Goal: Find specific page/section: Find specific page/section

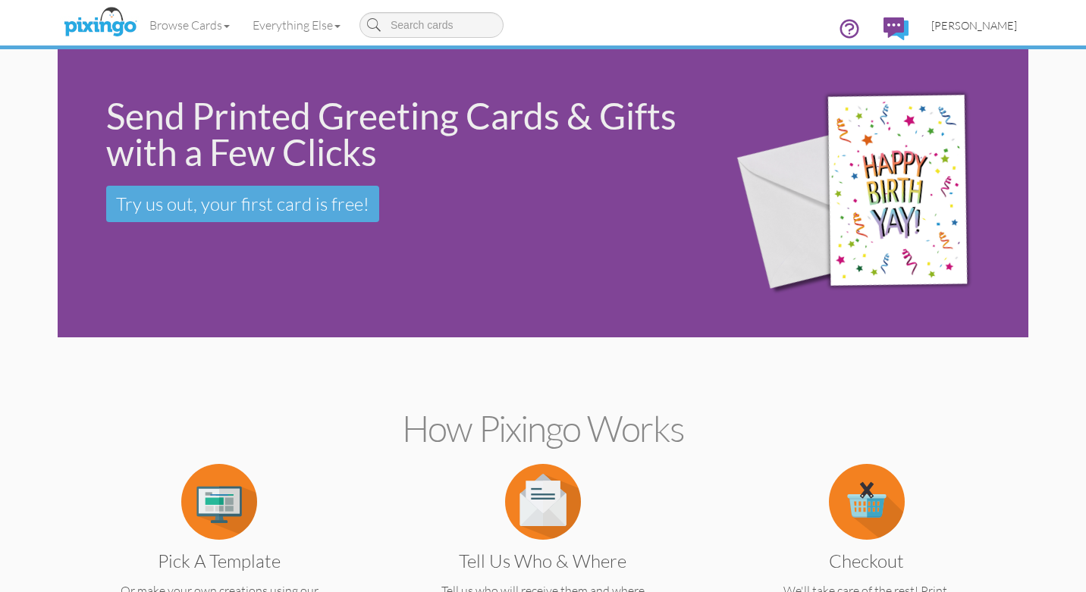
click at [993, 25] on span "[PERSON_NAME]" at bounding box center [975, 25] width 86 height 13
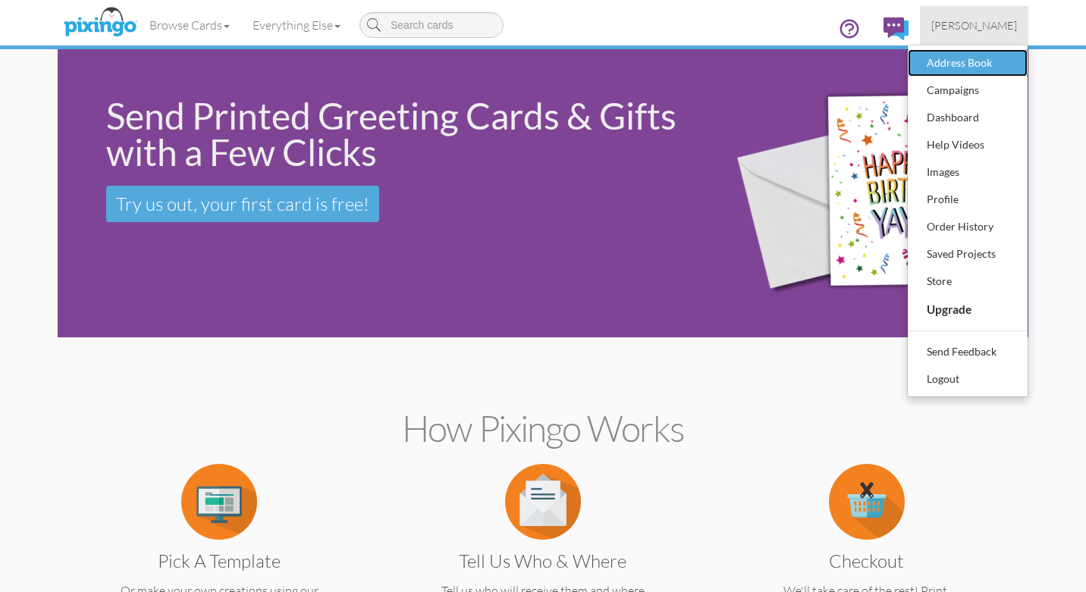
click at [976, 61] on div "Address Book" at bounding box center [968, 63] width 90 height 23
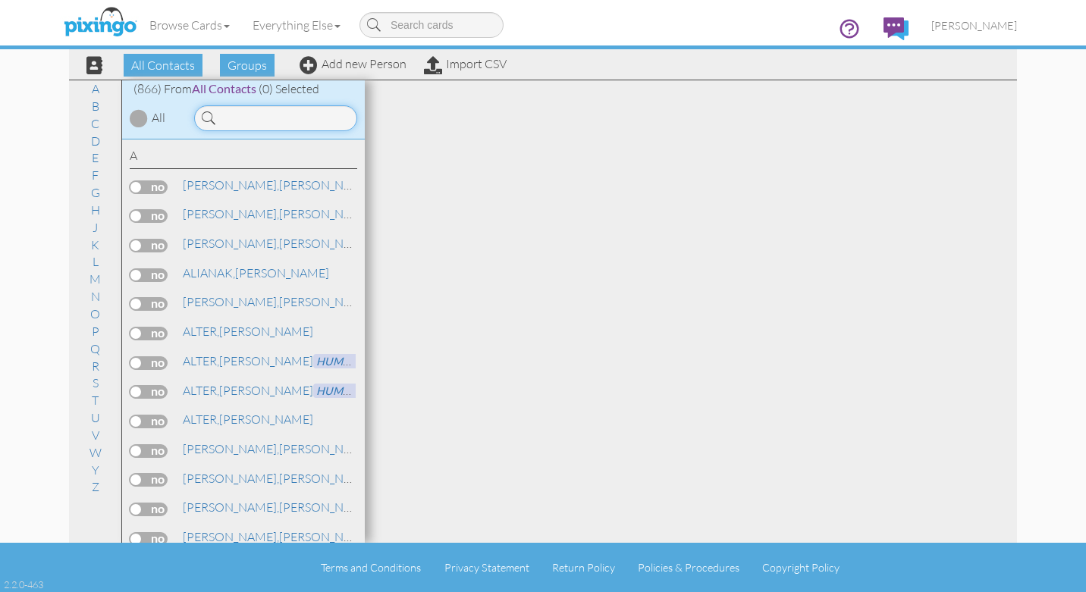
click at [259, 121] on input at bounding box center [275, 118] width 163 height 26
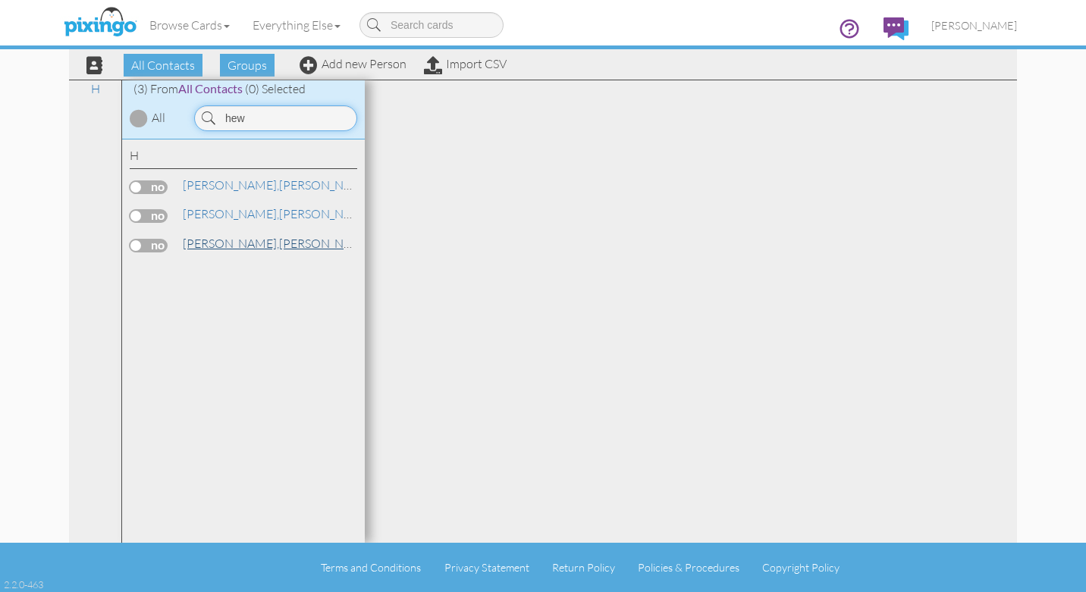
type input "hew"
click at [217, 245] on span "[PERSON_NAME]," at bounding box center [231, 243] width 96 height 15
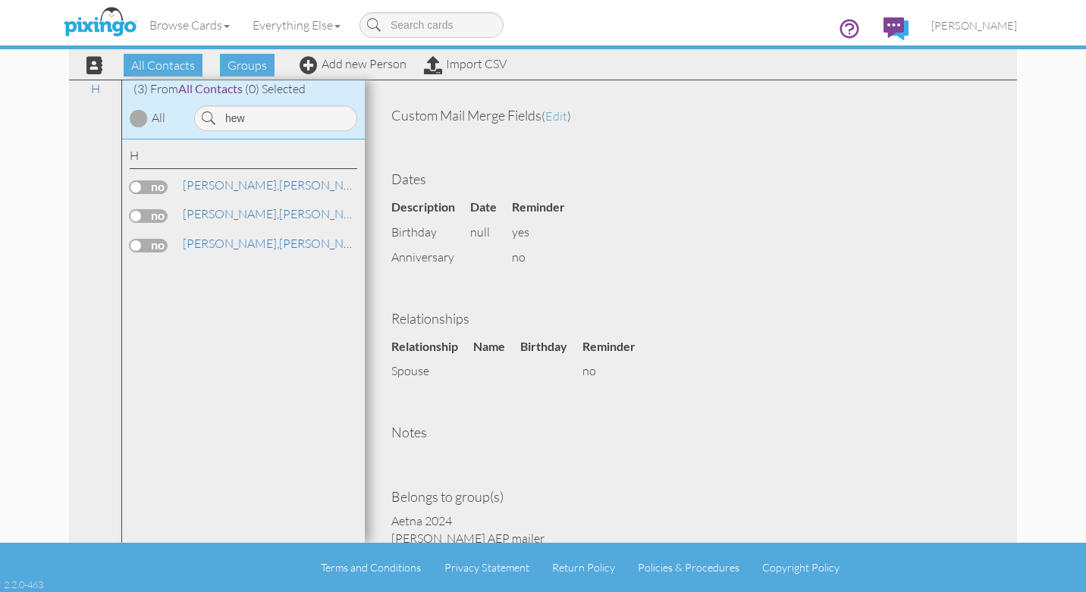
scroll to position [498, 0]
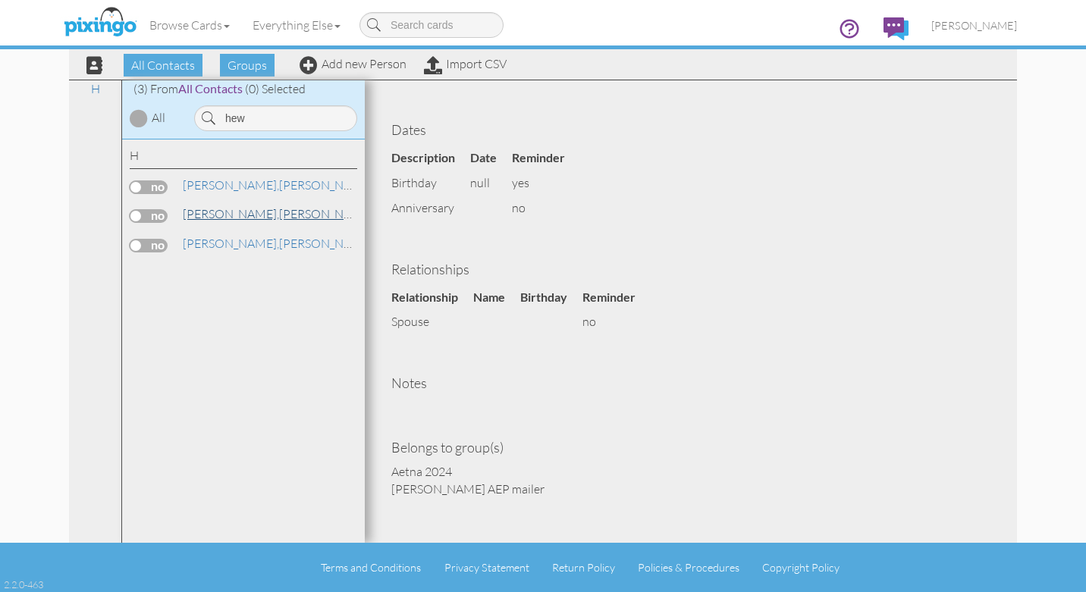
click at [209, 214] on span "[PERSON_NAME]," at bounding box center [231, 213] width 96 height 15
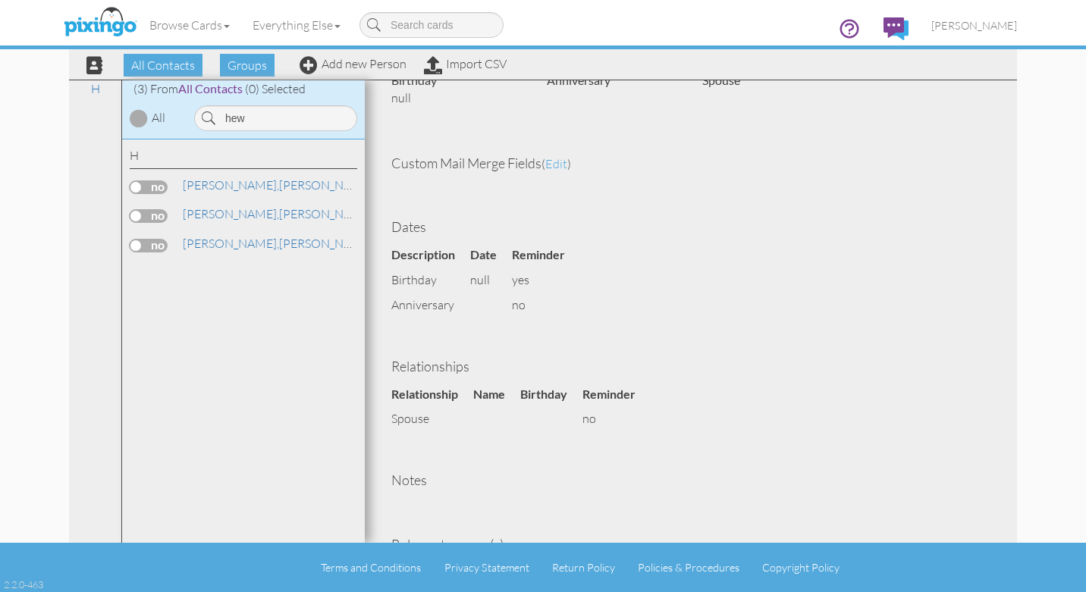
scroll to position [319, 0]
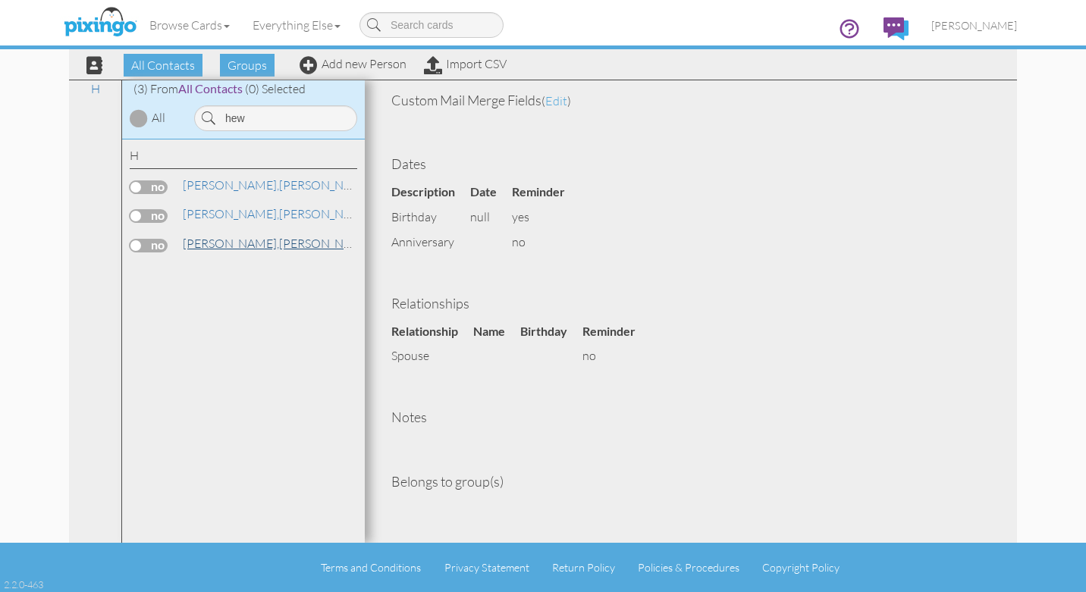
click at [206, 244] on span "[PERSON_NAME]," at bounding box center [231, 243] width 96 height 15
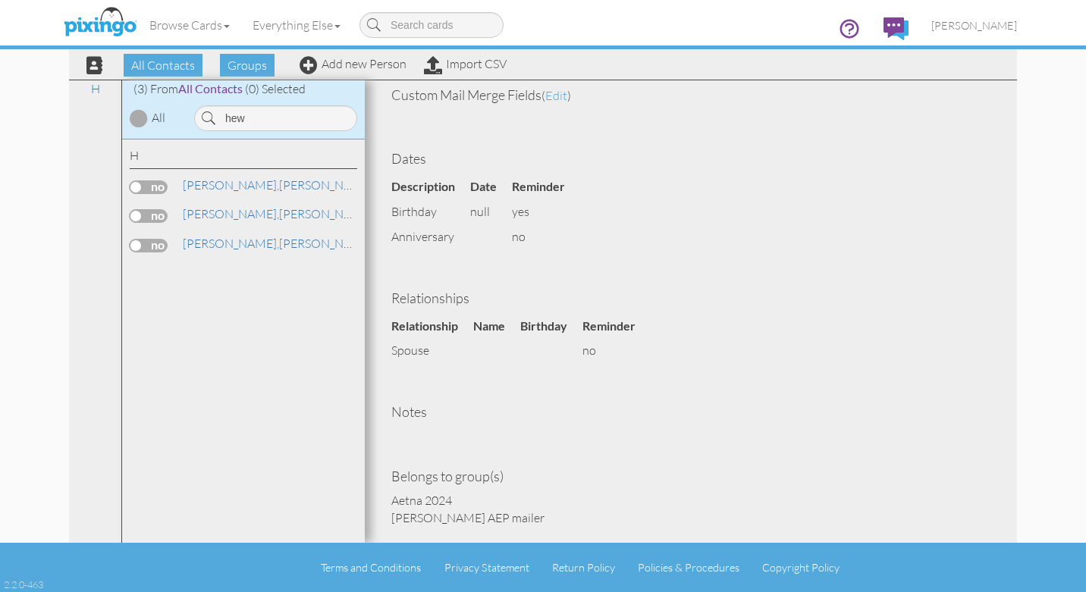
scroll to position [498, 0]
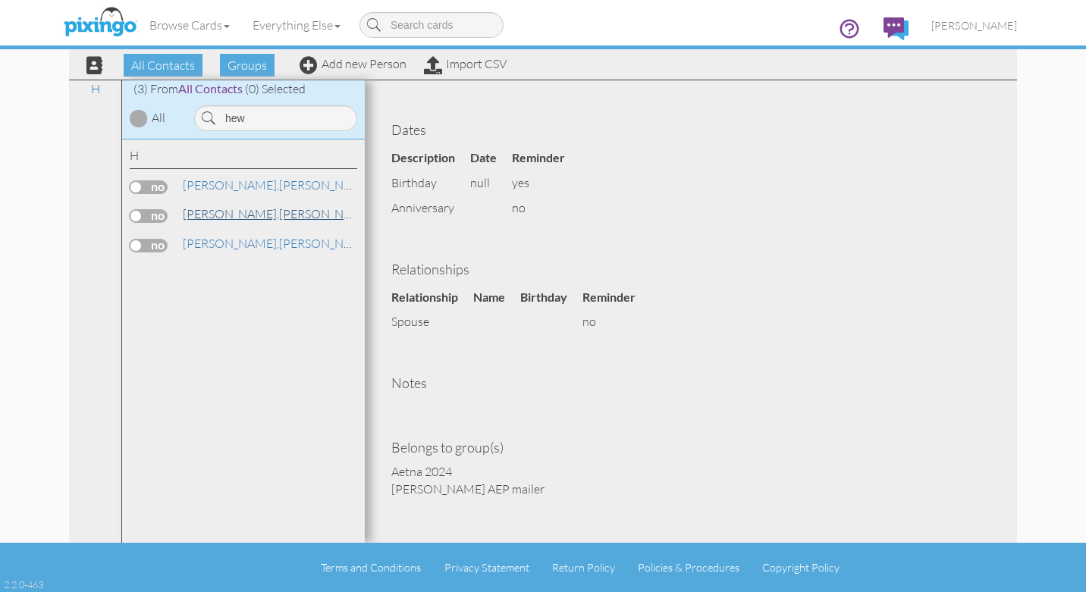
click at [226, 214] on span "[PERSON_NAME]," at bounding box center [231, 213] width 96 height 15
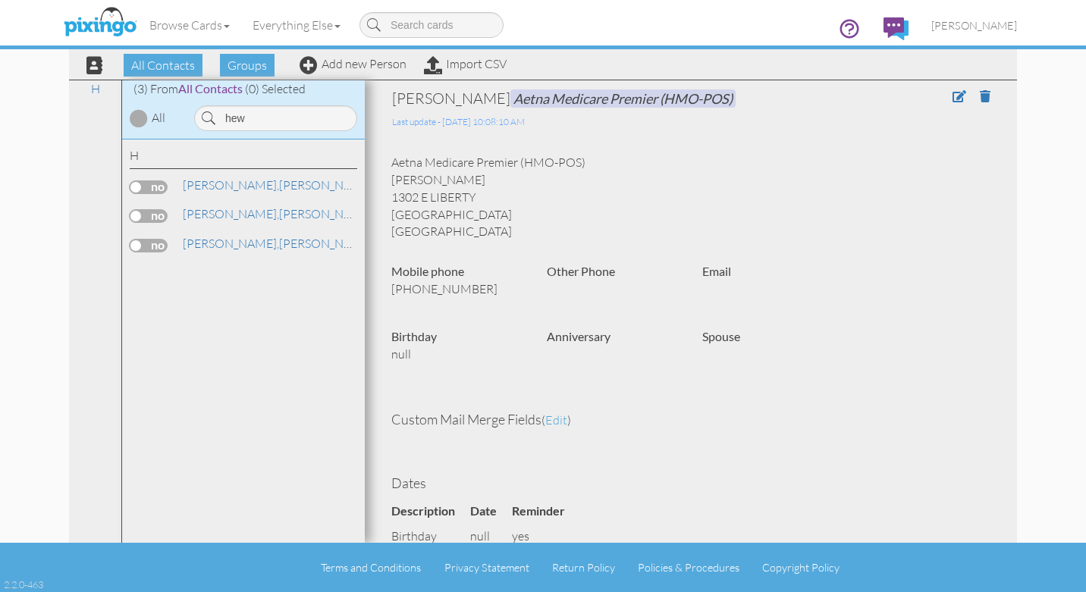
scroll to position [319, 0]
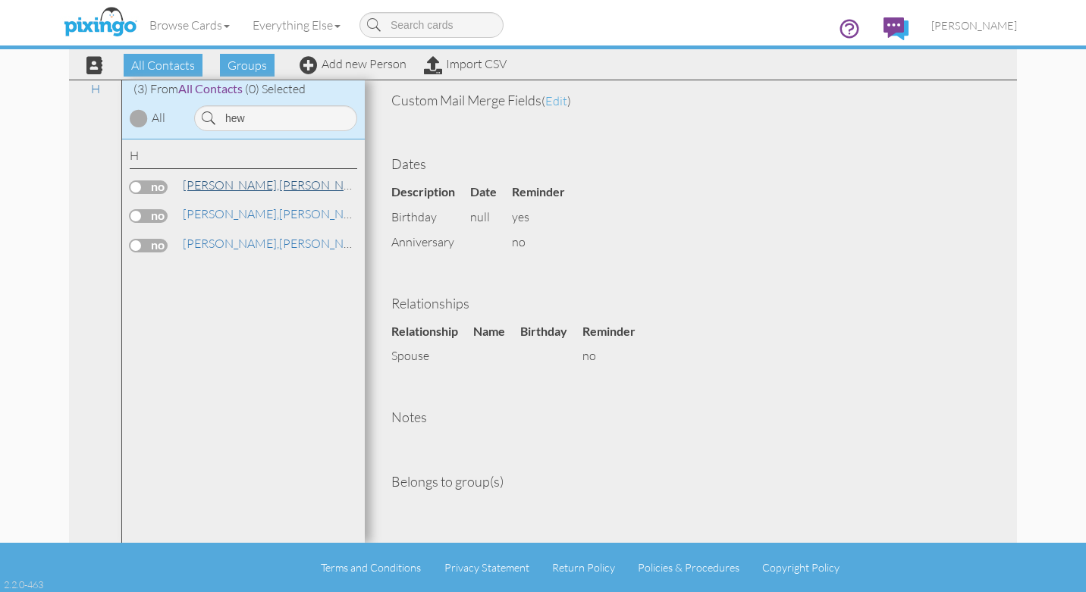
click at [222, 187] on span "[PERSON_NAME]," at bounding box center [231, 185] width 96 height 15
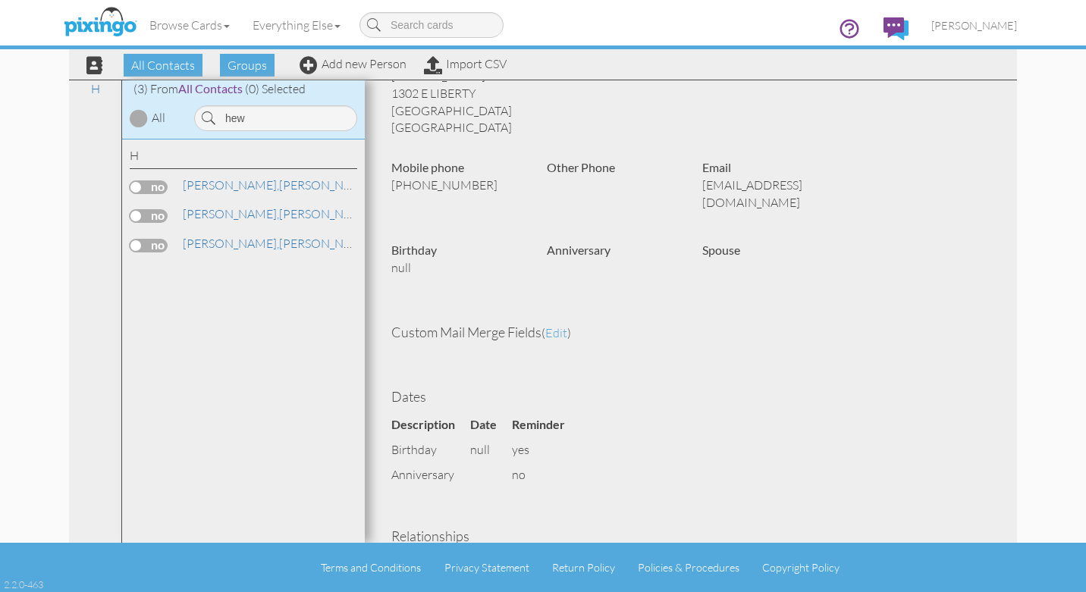
scroll to position [337, 0]
